Goal: Information Seeking & Learning: Learn about a topic

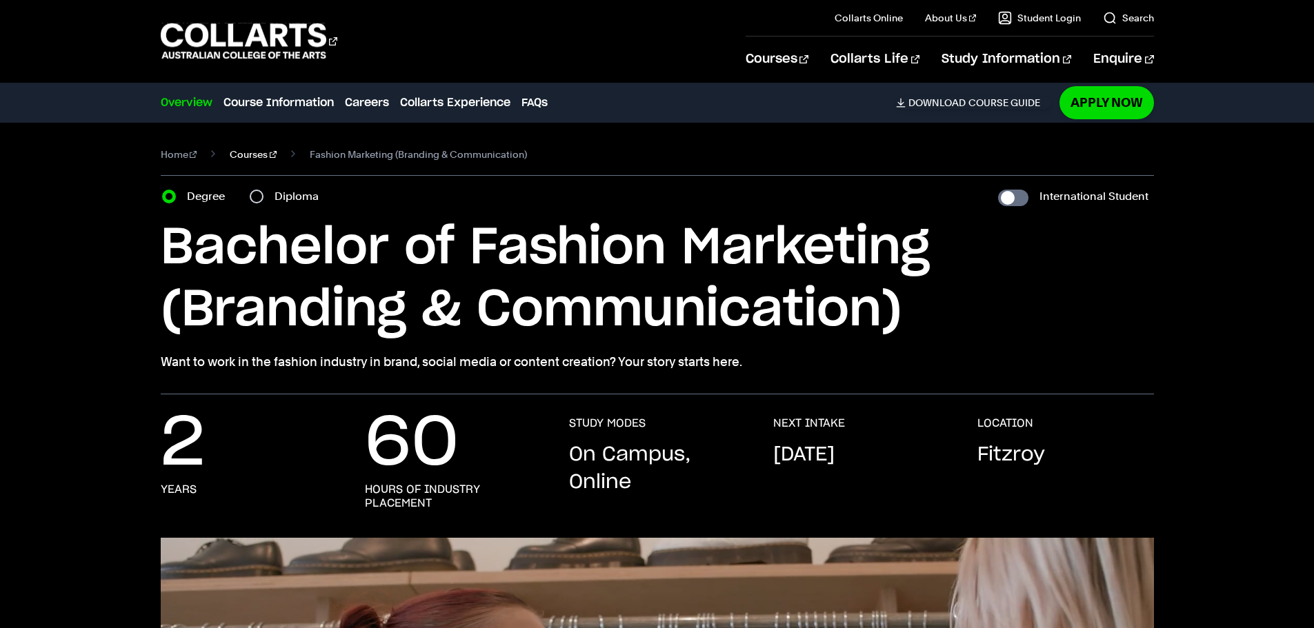
click at [253, 155] on link "Courses" at bounding box center [253, 154] width 47 height 19
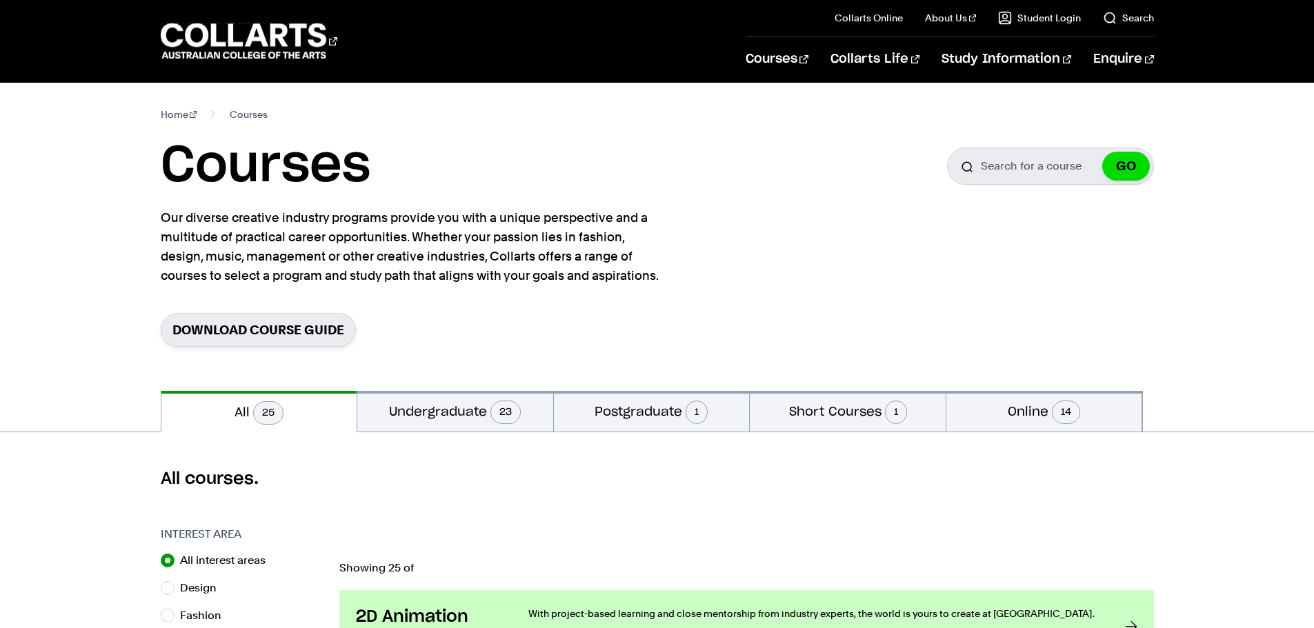
scroll to position [207, 0]
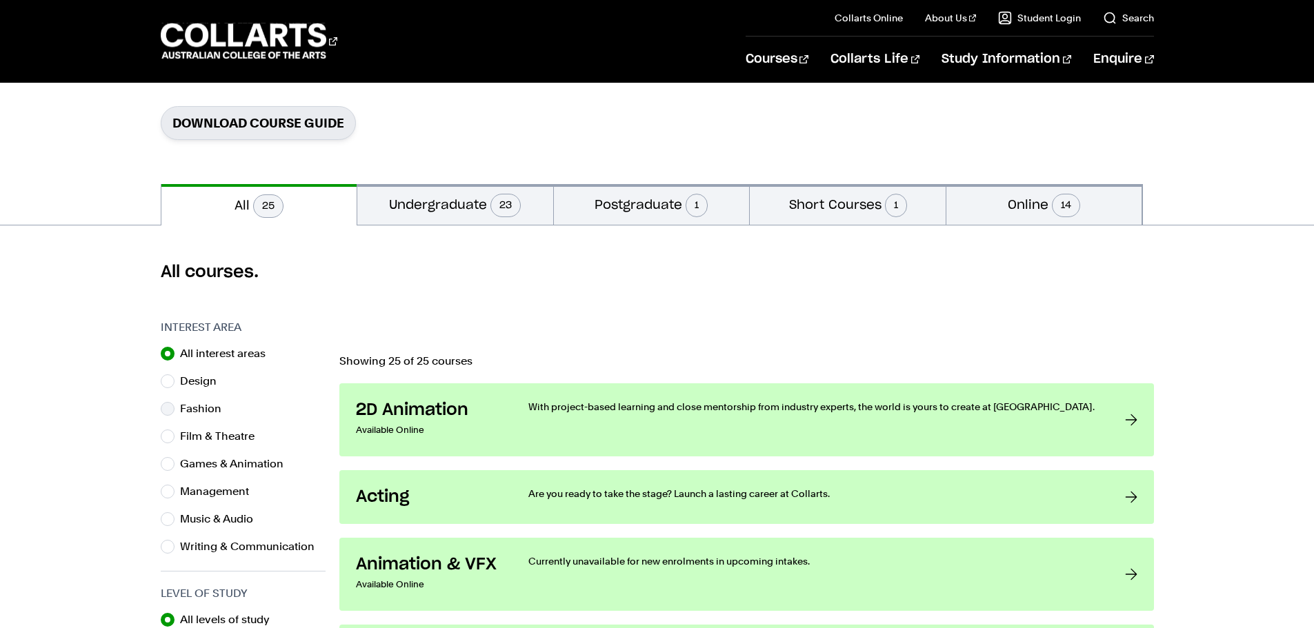
click at [181, 405] on label "Fashion" at bounding box center [206, 408] width 52 height 19
click at [175, 405] on input "Fashion" at bounding box center [168, 409] width 14 height 14
radio input "true"
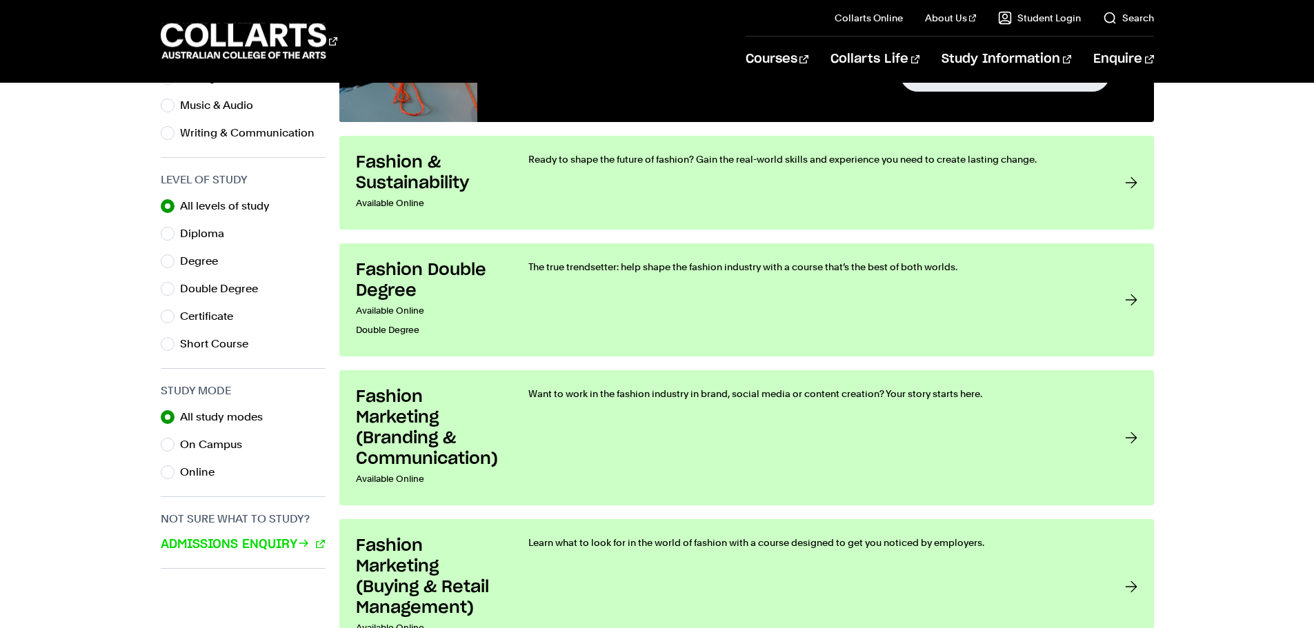
scroll to position [483, 0]
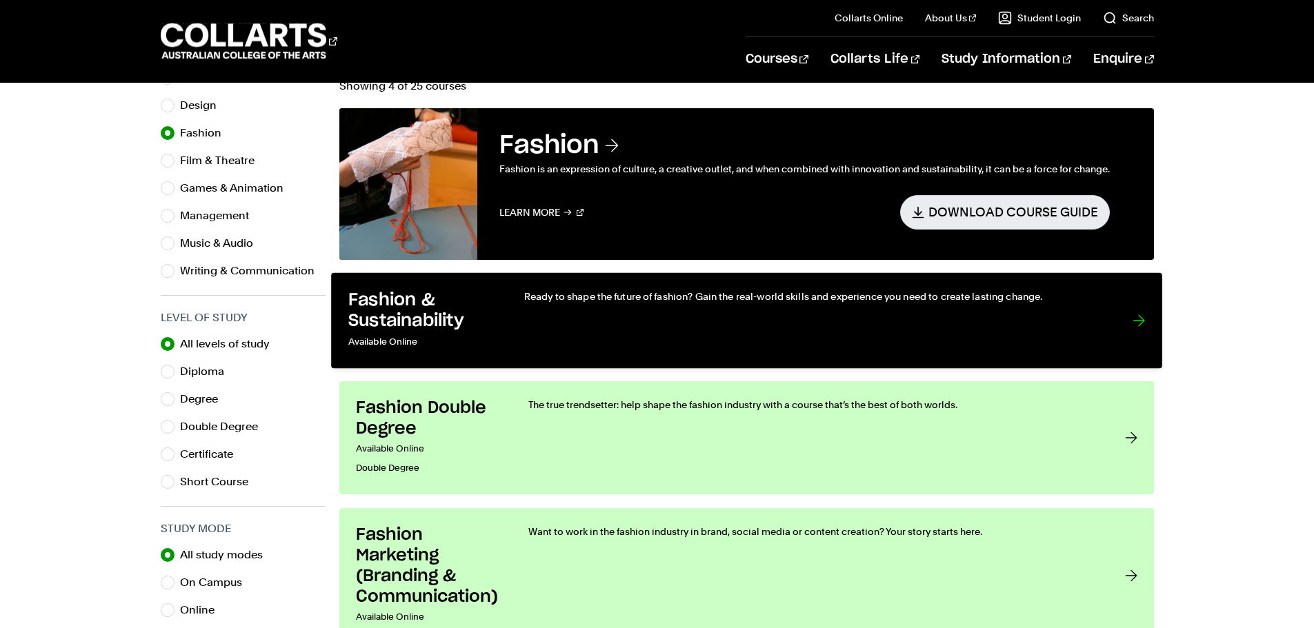
click at [687, 324] on div "Ready to shape the future of fashion? Gain the real-world skills and experience…" at bounding box center [814, 321] width 580 height 62
